Goal: Information Seeking & Learning: Find specific page/section

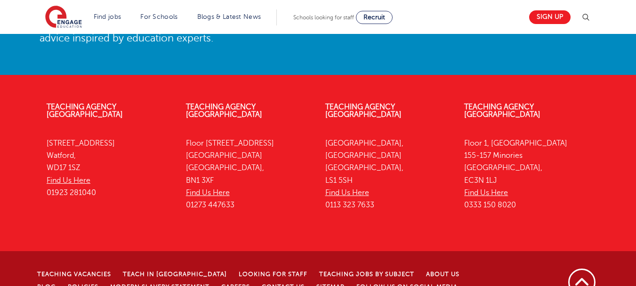
scroll to position [2192, 0]
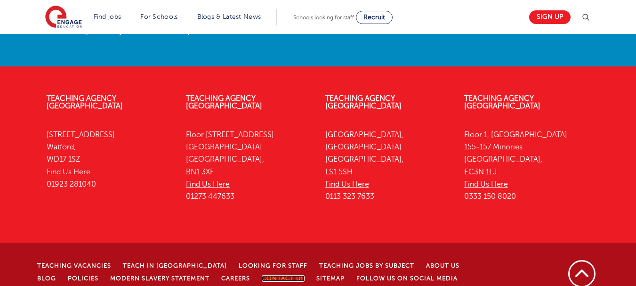
click at [262, 275] on link "Contact Us" at bounding box center [283, 278] width 43 height 7
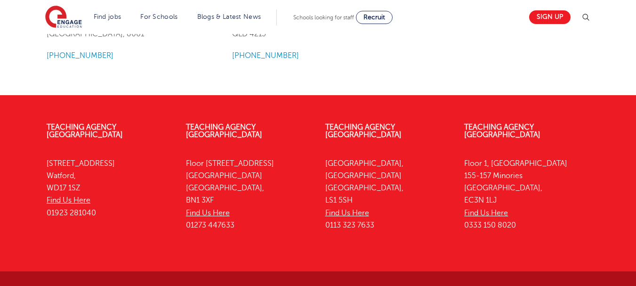
scroll to position [1306, 0]
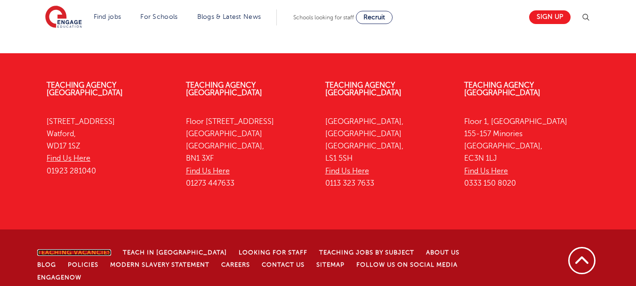
click at [96, 249] on link "Teaching Vacancies" at bounding box center [74, 252] width 74 height 7
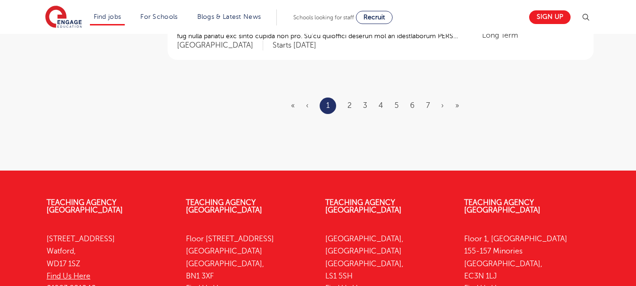
scroll to position [1360, 0]
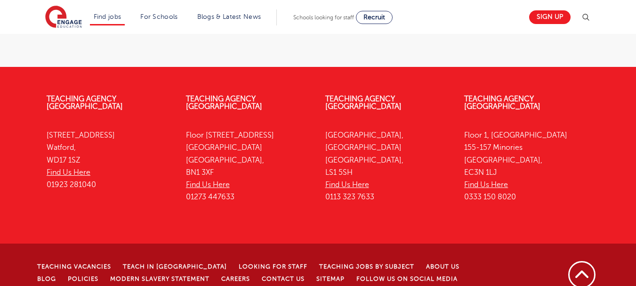
click at [81, 285] on link "EngageNow" at bounding box center [59, 290] width 44 height 7
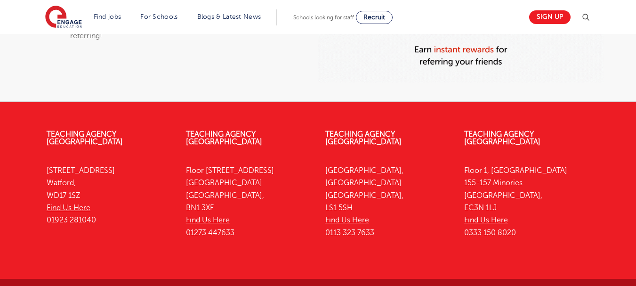
scroll to position [785, 0]
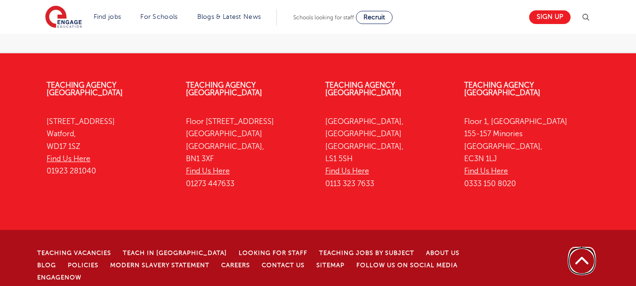
click at [585, 257] on link "Back to top" at bounding box center [581, 260] width 29 height 29
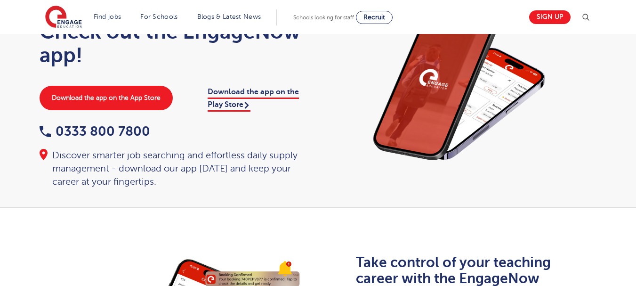
scroll to position [0, 0]
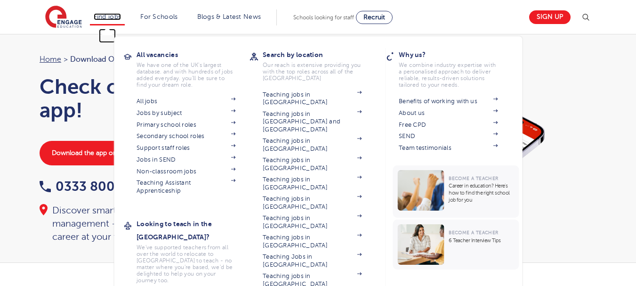
click at [107, 20] on link "Find jobs" at bounding box center [108, 16] width 28 height 7
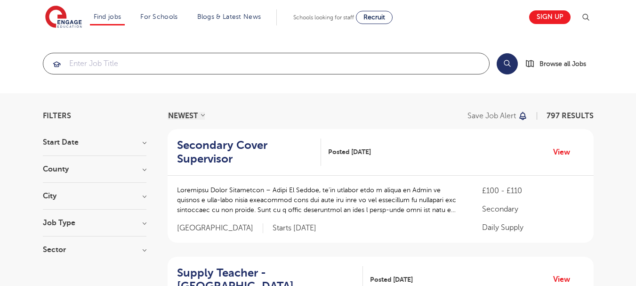
click at [135, 65] on input "search" at bounding box center [265, 63] width 445 height 21
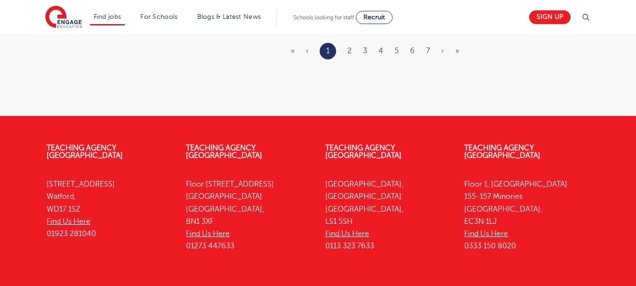
scroll to position [1360, 0]
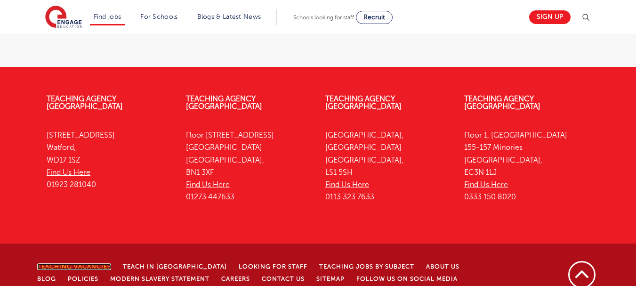
click at [78, 263] on link "Teaching Vacancies" at bounding box center [74, 266] width 74 height 7
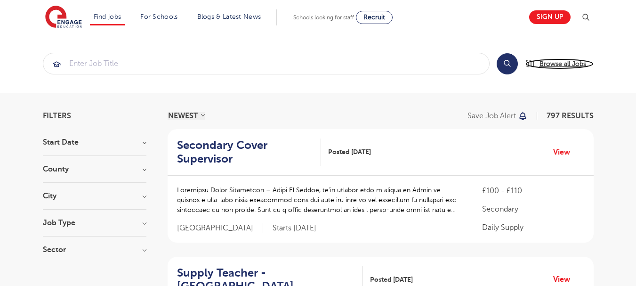
click at [557, 64] on span "Browse all Jobs" at bounding box center [562, 63] width 47 height 11
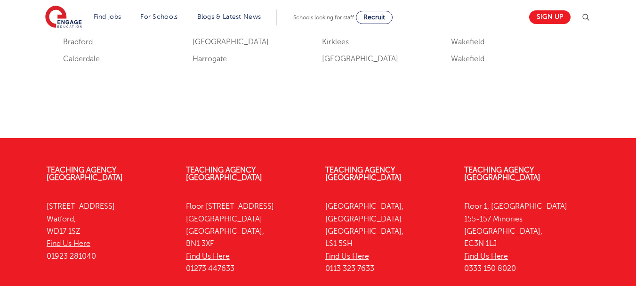
scroll to position [1356, 0]
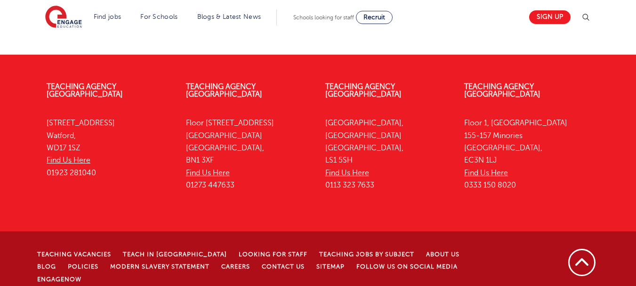
click at [262, 260] on li "Contact Us" at bounding box center [289, 266] width 55 height 12
click at [262, 263] on link "Contact Us" at bounding box center [283, 266] width 43 height 7
